Goal: Book appointment/travel/reservation

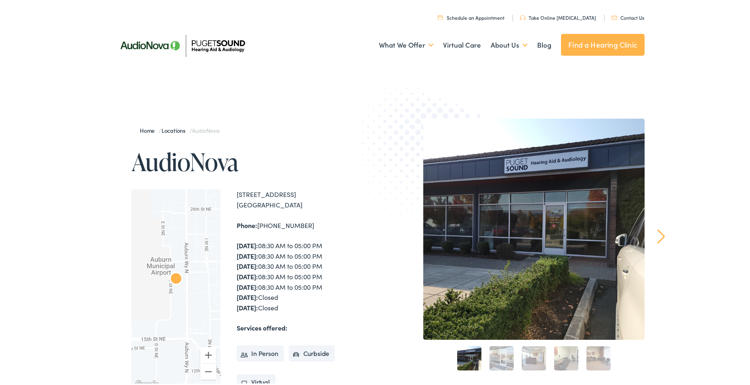
drag, startPoint x: 314, startPoint y: 204, endPoint x: 125, endPoint y: 163, distance: 193.0
click at [125, 163] on div "Home / Locations / AudioNova AudioNova ← Move left → Move right ↑ Move up ↓ Mov…" at bounding box center [245, 291] width 267 height 349
copy div "AudioNova ← Move left → Move right ↑ Move up ↓ Move down + Zoom in - Zoom out H…"
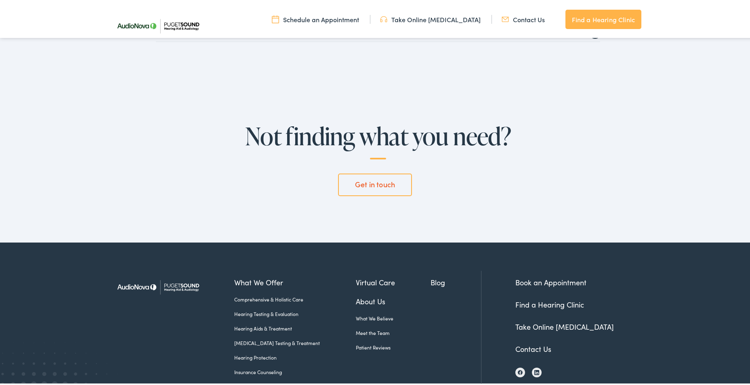
scroll to position [2171, 0]
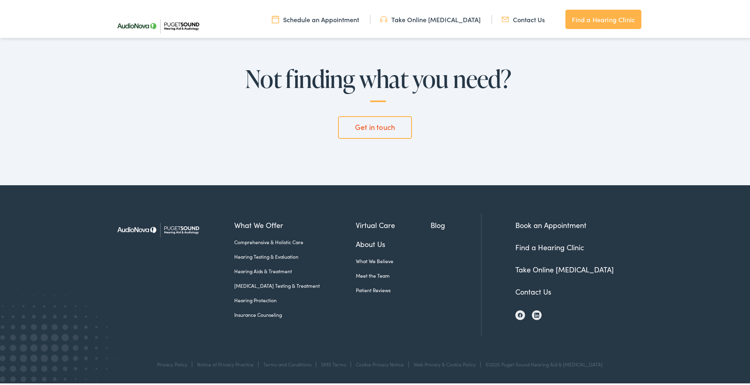
click at [561, 241] on link "Find a Hearing Clinic" at bounding box center [550, 246] width 69 height 10
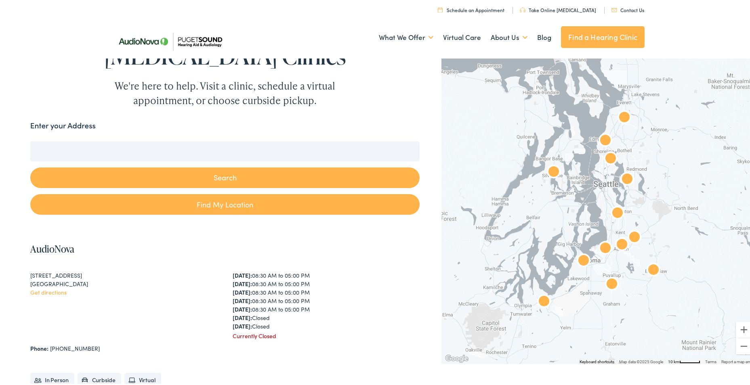
scroll to position [40, 0]
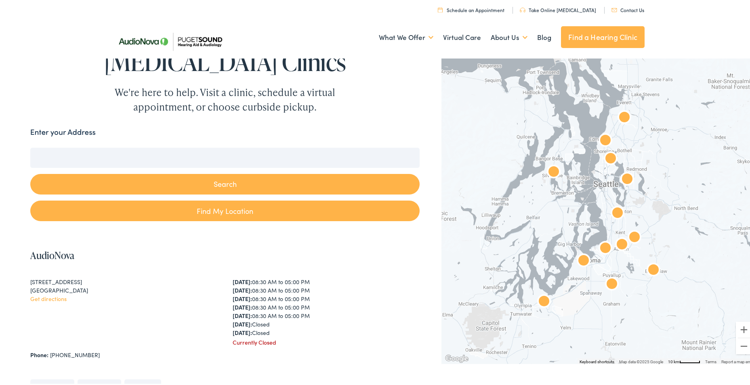
click at [154, 149] on input "Enter your Address" at bounding box center [224, 156] width 389 height 20
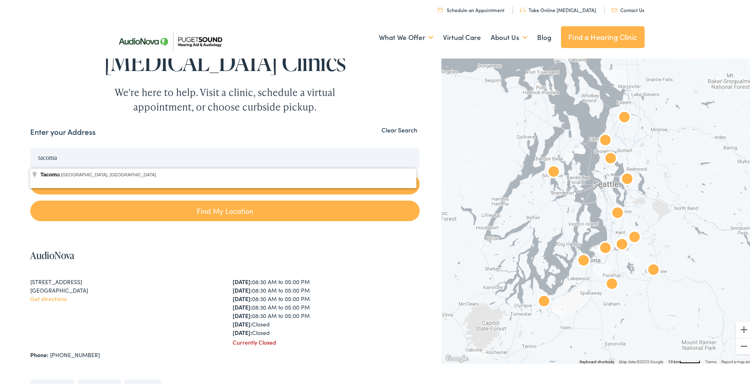
click at [30, 173] on button "Search" at bounding box center [224, 183] width 389 height 21
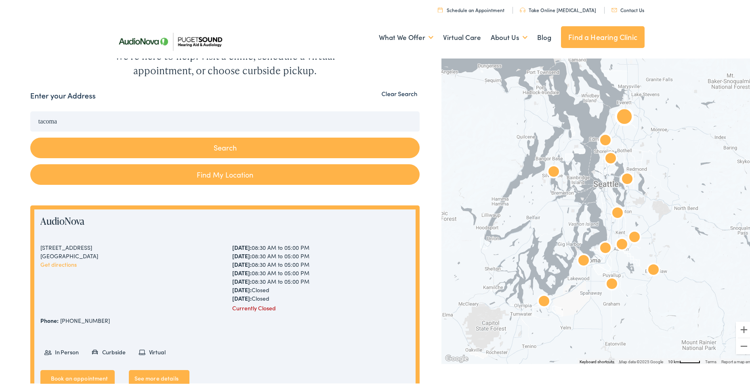
scroll to position [0, 0]
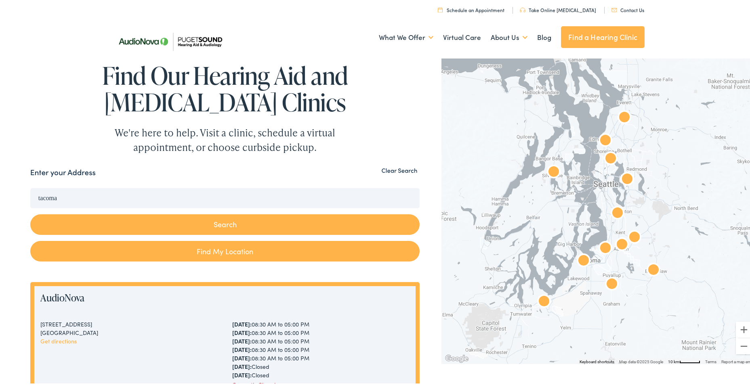
click at [149, 213] on button "Search" at bounding box center [224, 223] width 389 height 21
click at [142, 225] on button "Search" at bounding box center [224, 223] width 389 height 21
click at [142, 226] on button "Search" at bounding box center [224, 223] width 389 height 21
click at [403, 202] on input "tacoma" at bounding box center [224, 197] width 389 height 20
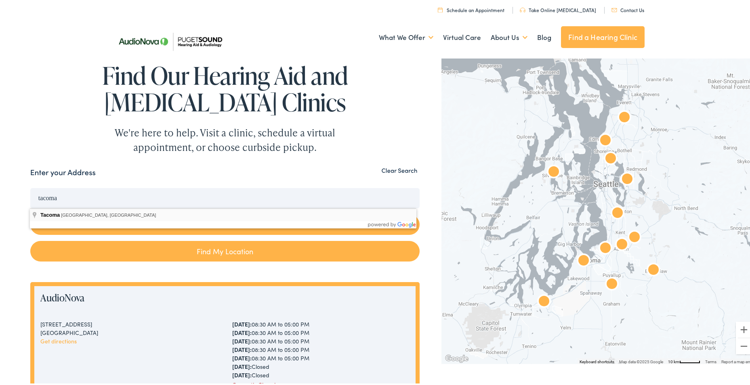
type input "Tacoma, WA, USA"
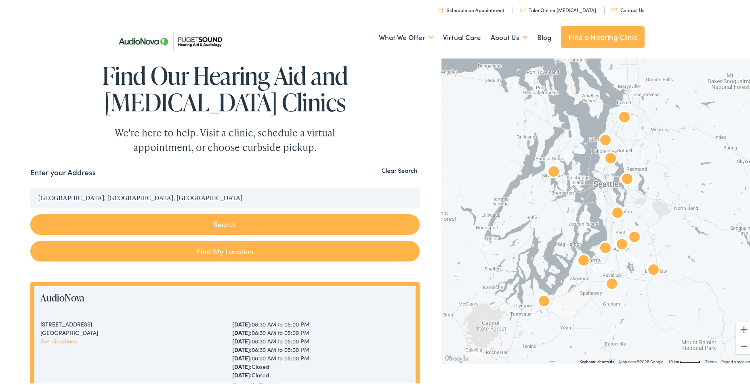
click at [152, 222] on button "Search" at bounding box center [224, 223] width 389 height 21
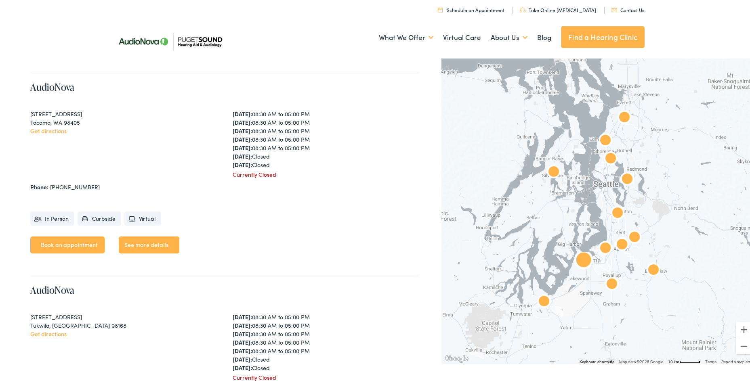
scroll to position [2424, 0]
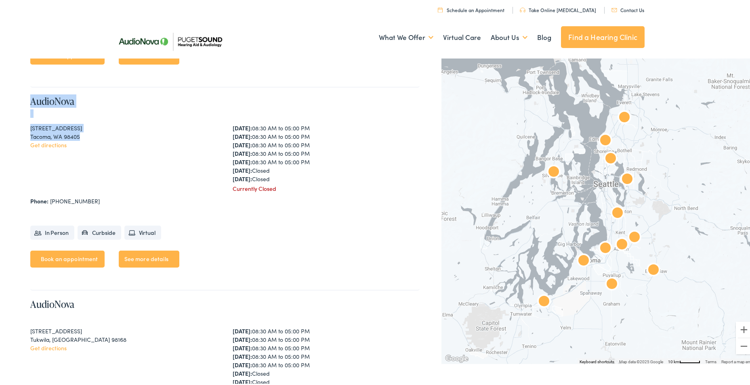
drag, startPoint x: 88, startPoint y: 136, endPoint x: 27, endPoint y: 94, distance: 73.8
drag, startPoint x: 27, startPoint y: 94, endPoint x: 49, endPoint y: 97, distance: 22.8
copy div "AudioNova 1311 South Union Ave #102 Tacoma, WA 98405"
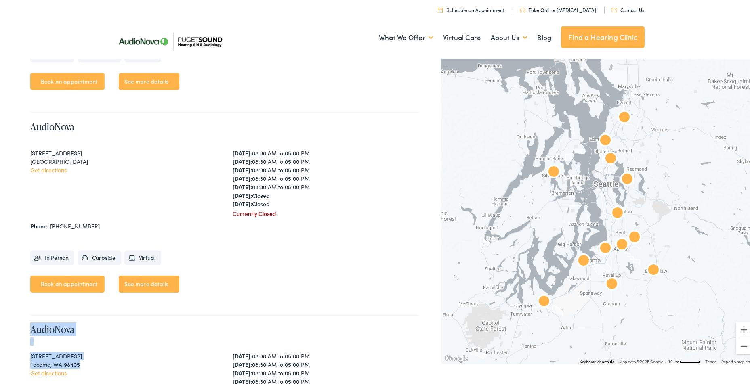
scroll to position [2182, 0]
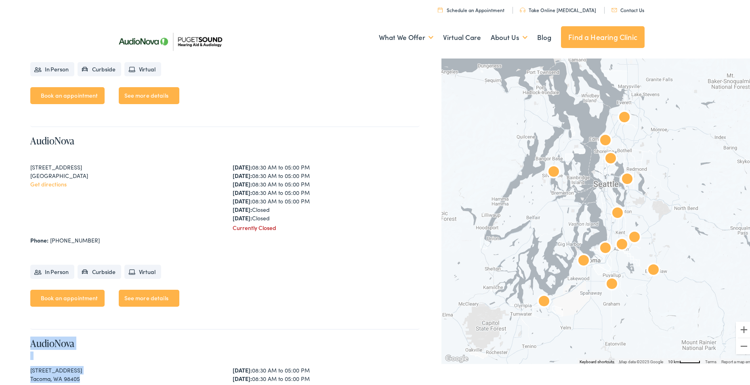
click at [488, 6] on link "Schedule an Appointment" at bounding box center [471, 8] width 67 height 7
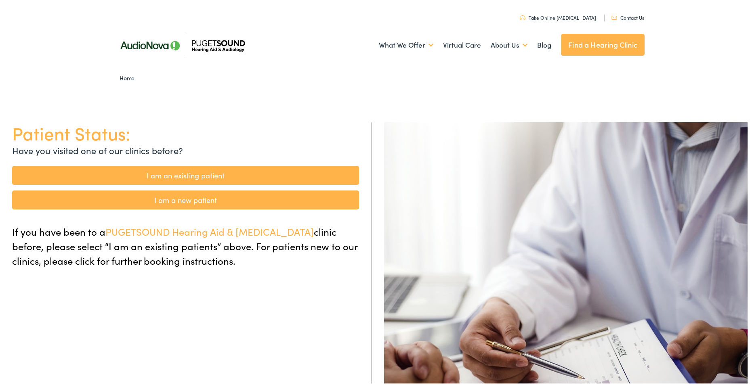
click at [227, 176] on link "I am an existing patient" at bounding box center [185, 173] width 347 height 19
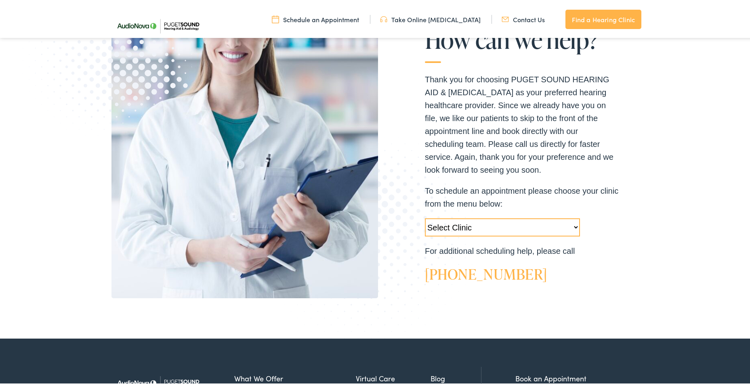
scroll to position [202, 0]
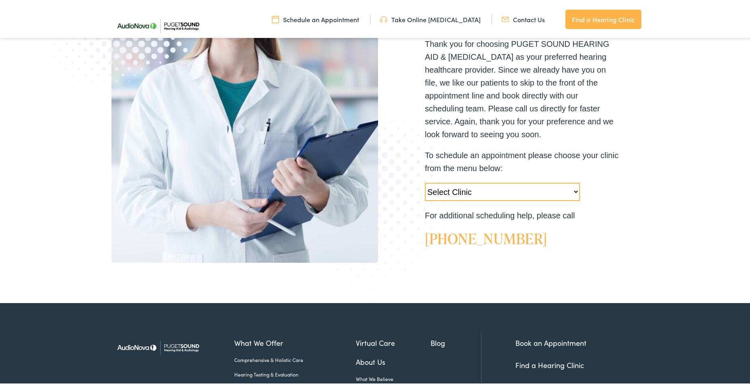
click at [468, 195] on select "Select Clinic [GEOGRAPHIC_DATA]-[GEOGRAPHIC_DATA]-AudioNova [STREET_ADDRESS]-Au…" at bounding box center [502, 190] width 155 height 18
select select "[URL][DOMAIN_NAME]"
click at [425, 181] on select "Select Clinic [GEOGRAPHIC_DATA]-[GEOGRAPHIC_DATA]-AudioNova [STREET_ADDRESS]-Au…" at bounding box center [502, 190] width 155 height 18
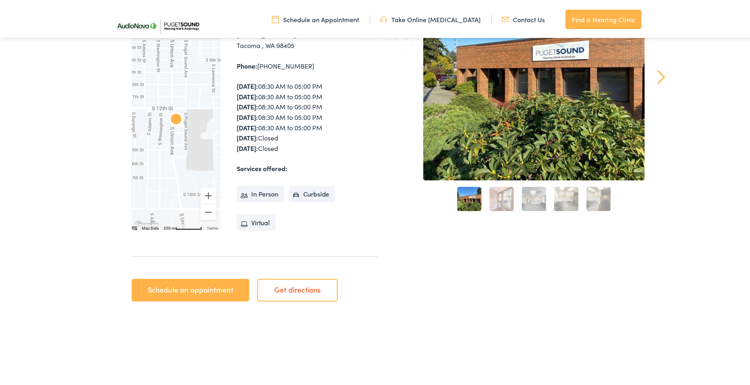
scroll to position [162, 0]
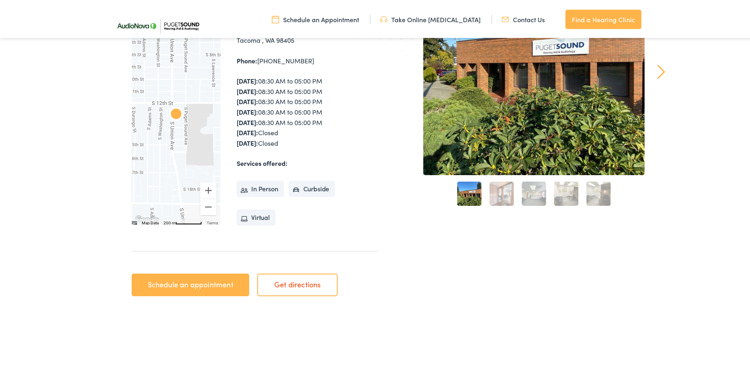
click at [241, 290] on link "Schedule an appointment" at bounding box center [191, 283] width 118 height 23
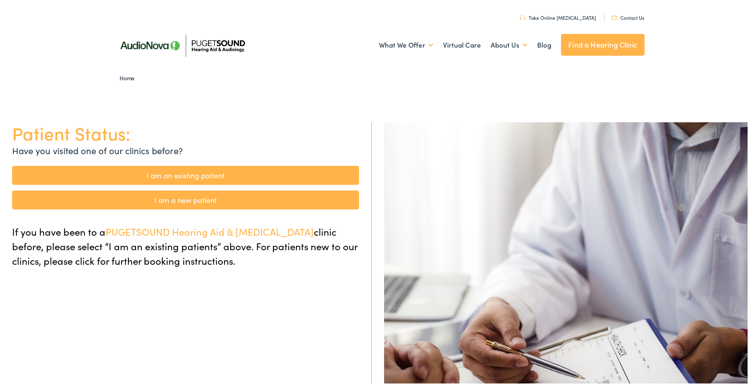
click at [252, 176] on link "I am an existing patient" at bounding box center [185, 173] width 347 height 19
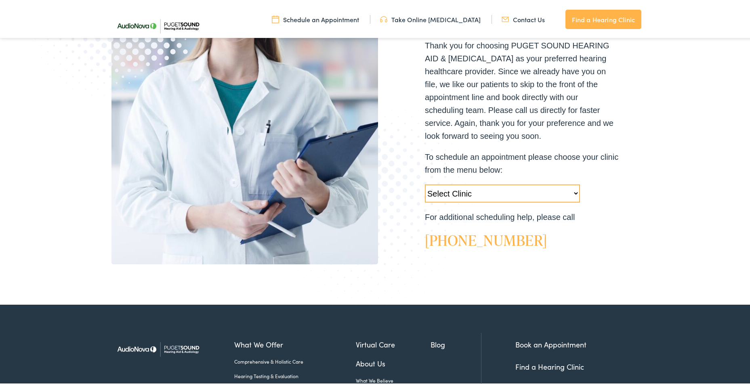
scroll to position [202, 0]
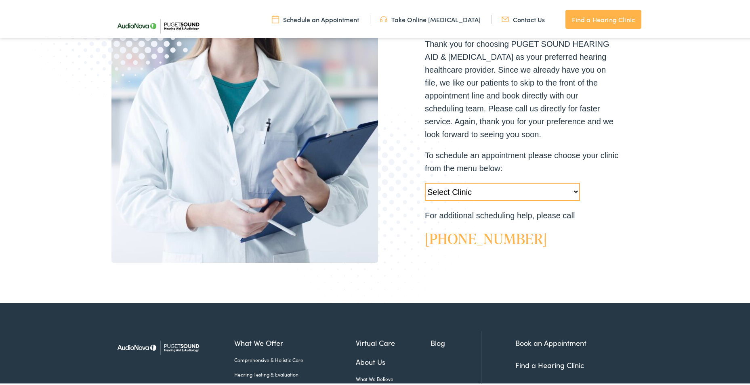
click at [491, 187] on select "Select Clinic Tukwila-WA-AudioNova 14900 Interurban Ave S #185 Tacoma-WA-AudioN…" at bounding box center [502, 190] width 155 height 18
select select "https://pshearing.alpacaaudiology.com/locations/tacoma-wa/"
click at [425, 181] on select "Select Clinic Tukwila-WA-AudioNova 14900 Interurban Ave S #185 Tacoma-WA-AudioN…" at bounding box center [502, 190] width 155 height 18
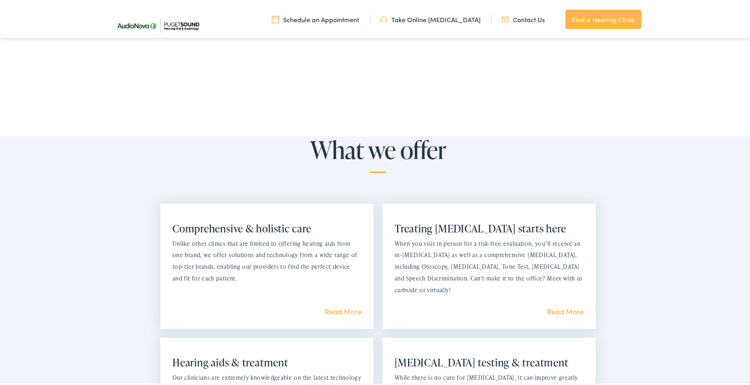
scroll to position [323, 0]
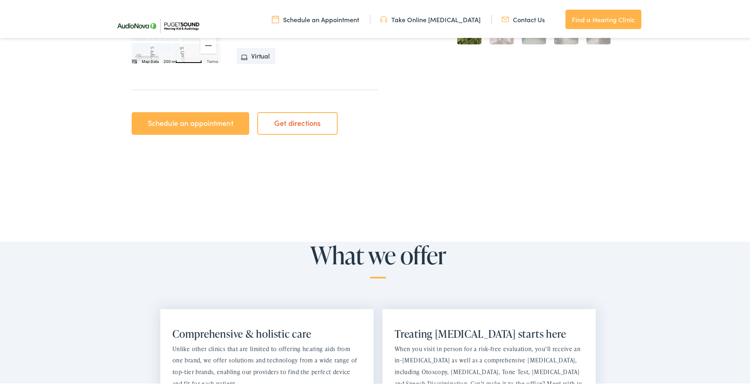
click at [217, 123] on link "Schedule an appointment" at bounding box center [191, 122] width 118 height 23
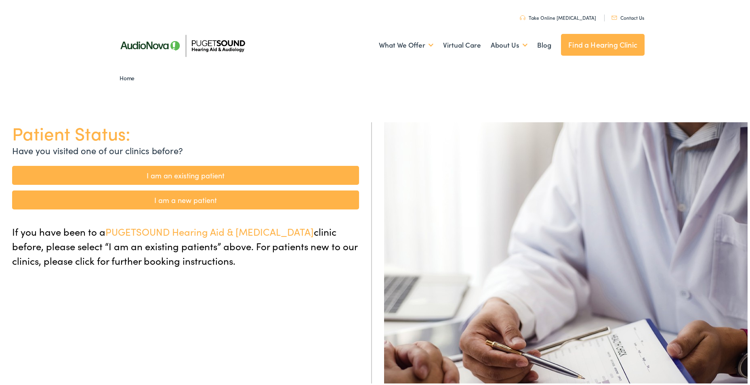
click at [230, 168] on link "I am an existing patient" at bounding box center [185, 173] width 347 height 19
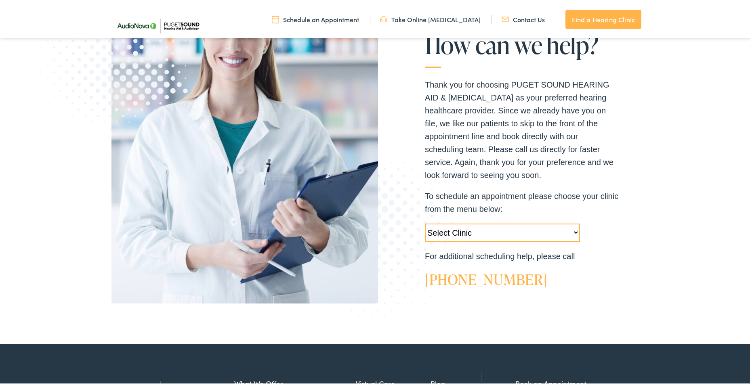
scroll to position [162, 0]
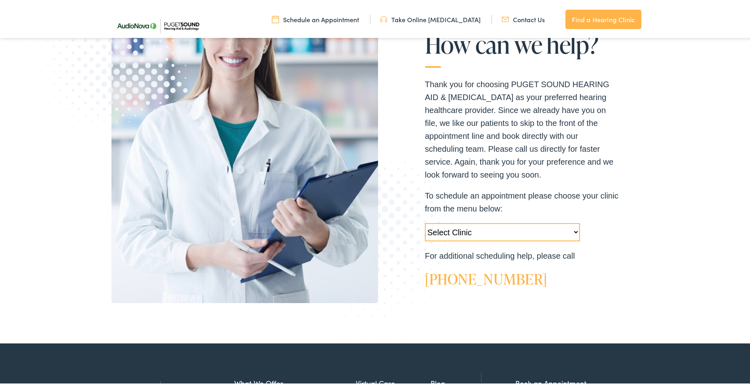
click at [548, 222] on select "Select Clinic [GEOGRAPHIC_DATA]-[GEOGRAPHIC_DATA]-AudioNova [STREET_ADDRESS]-Au…" at bounding box center [502, 231] width 155 height 18
select select "[URL][DOMAIN_NAME]"
click at [425, 222] on select "Select Clinic [GEOGRAPHIC_DATA]-[GEOGRAPHIC_DATA]-AudioNova [STREET_ADDRESS]-Au…" at bounding box center [502, 231] width 155 height 18
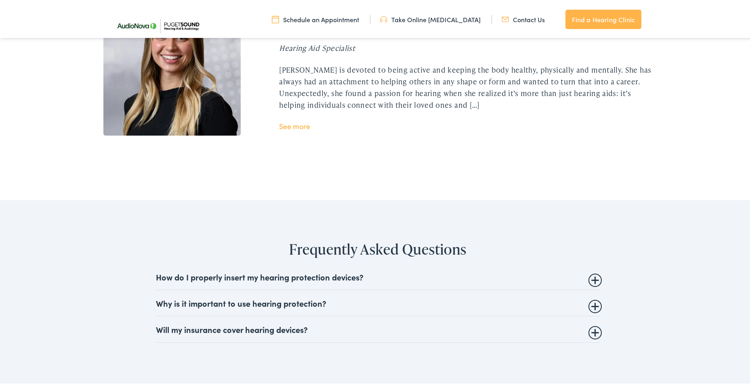
scroll to position [1824, 0]
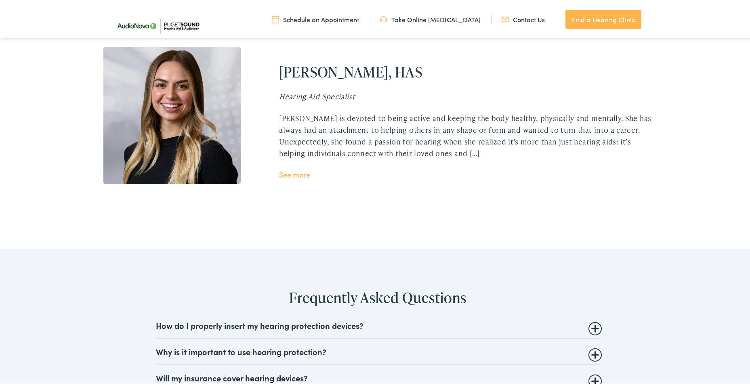
click at [349, 22] on li "Schedule an Appointment" at bounding box center [315, 17] width 106 height 9
click at [345, 22] on link "Schedule an Appointment" at bounding box center [315, 17] width 87 height 9
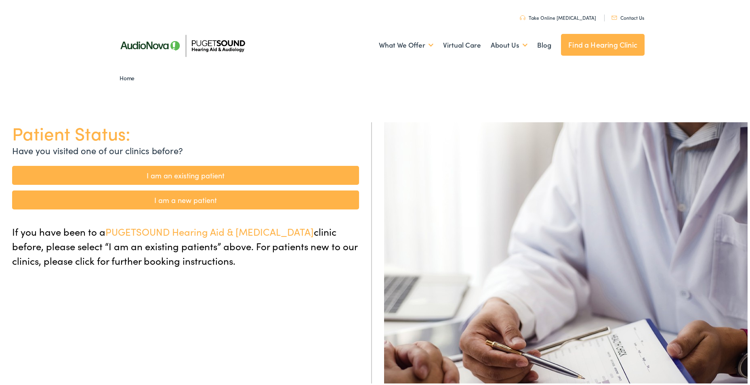
click at [229, 207] on link "I am a new patient" at bounding box center [185, 198] width 347 height 19
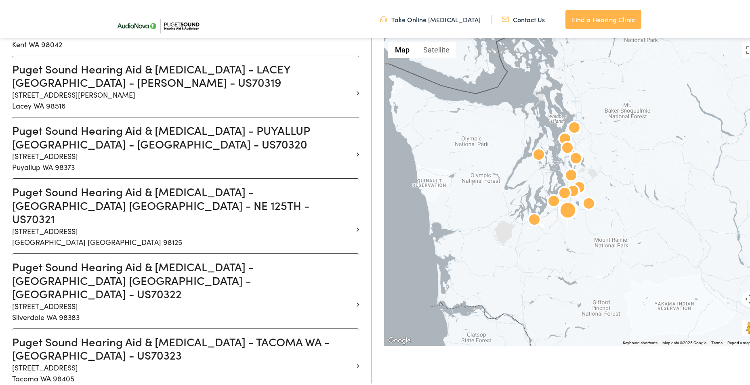
scroll to position [808, 0]
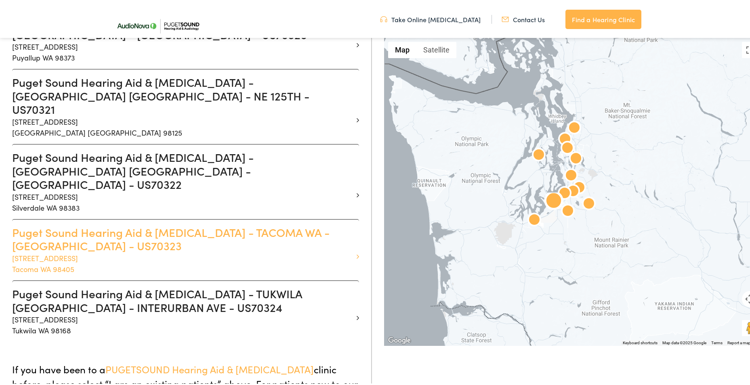
click at [120, 251] on p "[STREET_ADDRESS]" at bounding box center [182, 262] width 341 height 22
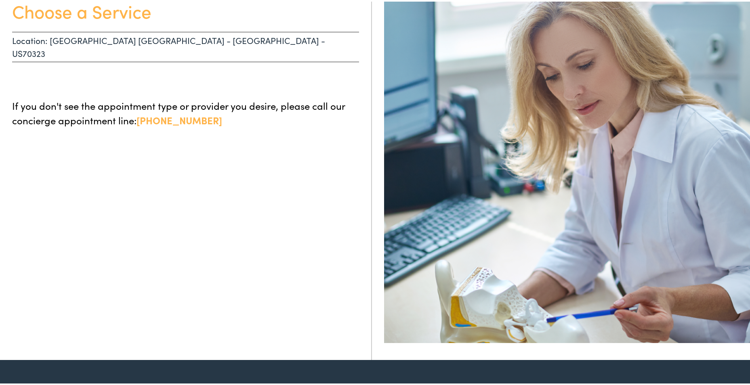
scroll to position [40, 0]
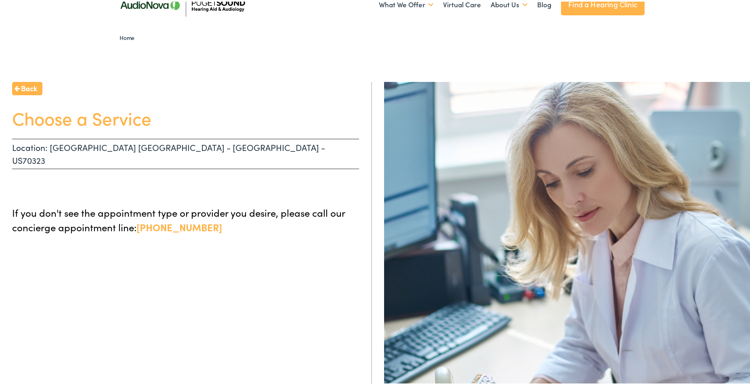
click at [120, 176] on ul at bounding box center [185, 184] width 347 height 16
drag, startPoint x: 49, startPoint y: 167, endPoint x: 245, endPoint y: 139, distance: 197.6
click at [107, 161] on div "Back Choose a Service Location: TACOMA WA - SOUTH UNION - US70323 If you don't …" at bounding box center [186, 272] width 372 height 385
click at [318, 153] on p "Location: TACOMA WA - SOUTH UNION - US70323" at bounding box center [185, 152] width 347 height 30
click at [189, 148] on p "Location: TACOMA WA - SOUTH UNION - US70323" at bounding box center [185, 152] width 347 height 30
